Goal: Transaction & Acquisition: Purchase product/service

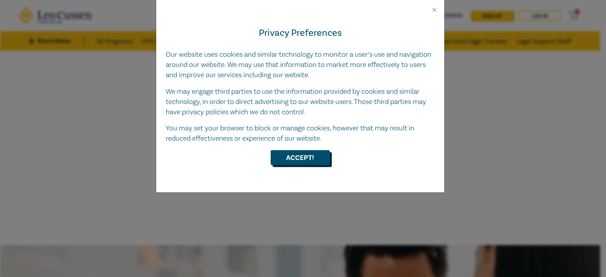
click at [312, 155] on button "Accept!" at bounding box center [300, 157] width 59 height 15
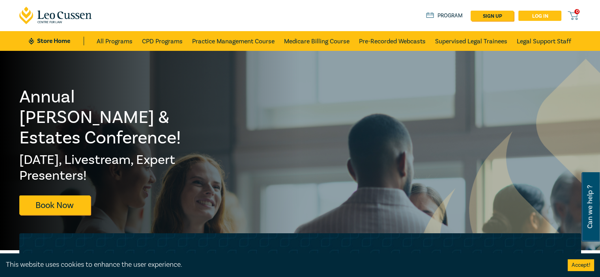
click at [533, 17] on link "Log in" at bounding box center [539, 16] width 43 height 10
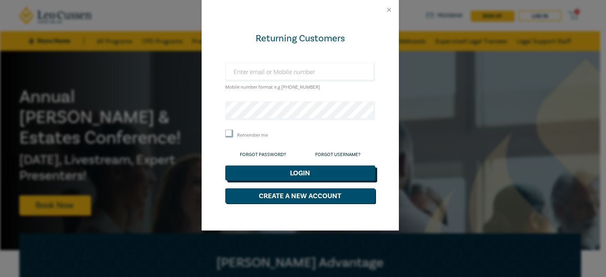
click at [295, 175] on button "Login" at bounding box center [300, 173] width 150 height 15
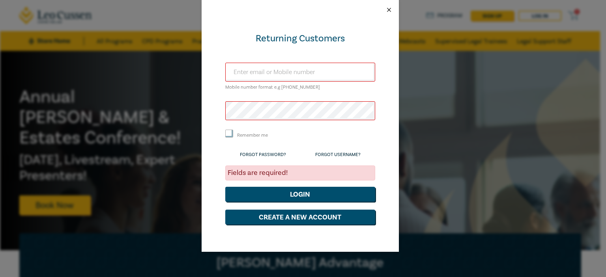
click at [389, 9] on button "Close" at bounding box center [388, 9] width 7 height 7
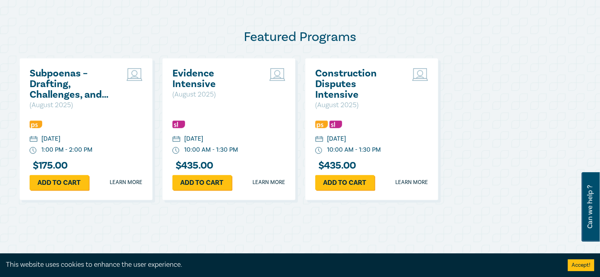
scroll to position [386, 0]
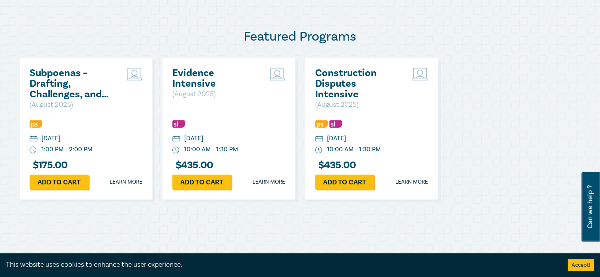
click at [35, 123] on img at bounding box center [36, 123] width 13 height 7
click at [90, 144] on div "[DATE] 1:00 PM - 2:00 PM" at bounding box center [86, 144] width 113 height 20
click at [64, 86] on h2 "Subpoenas – Drafting, Challenges, and Strategies" at bounding box center [72, 84] width 85 height 32
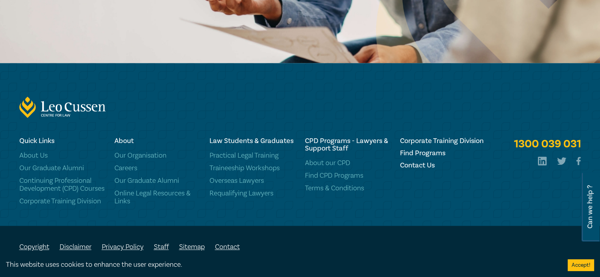
scroll to position [512, 0]
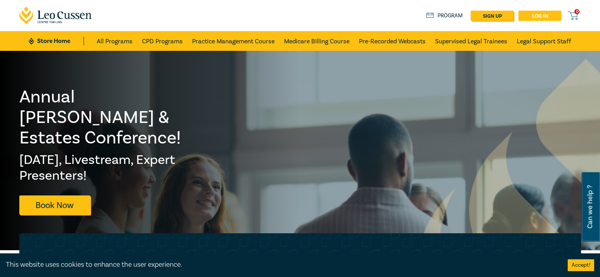
click at [549, 13] on link "Log in" at bounding box center [539, 16] width 43 height 10
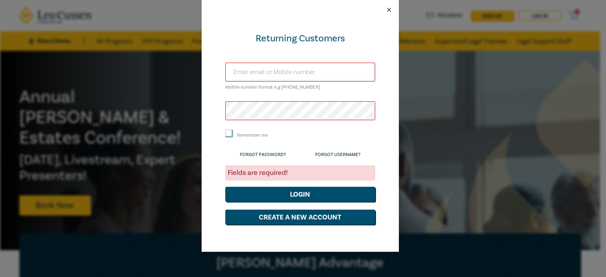
click at [387, 11] on button "Close" at bounding box center [388, 9] width 7 height 7
